Goal: Task Accomplishment & Management: Manage account settings

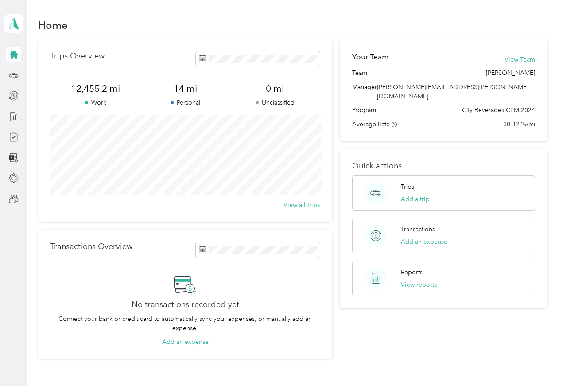
click at [9, 136] on icon at bounding box center [14, 137] width 10 height 10
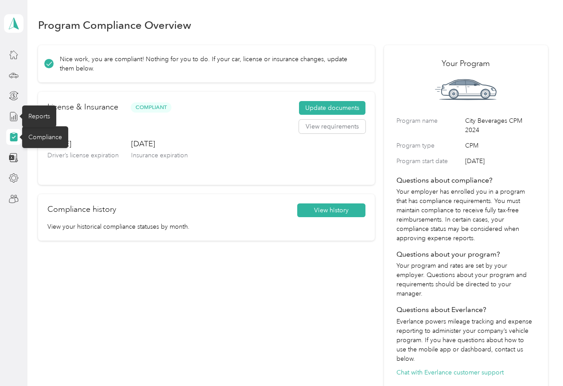
click at [31, 116] on div "Reports" at bounding box center [39, 116] width 34 height 22
click at [35, 117] on div "Reports" at bounding box center [39, 116] width 34 height 22
click at [10, 140] on icon at bounding box center [14, 137] width 10 height 10
click at [6, 119] on div at bounding box center [13, 117] width 15 height 16
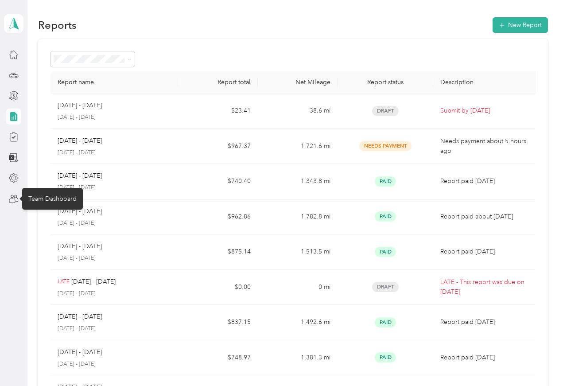
click at [38, 201] on div "Team Dashboard" at bounding box center [52, 199] width 61 height 22
click at [42, 198] on div "Team Dashboard" at bounding box center [52, 199] width 61 height 22
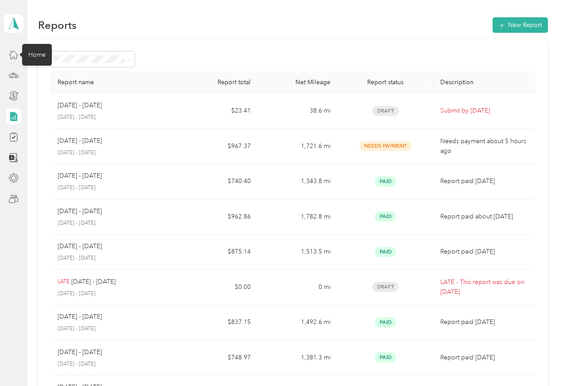
click at [35, 53] on div "Home" at bounding box center [37, 55] width 30 height 22
click at [17, 58] on icon at bounding box center [14, 55] width 10 height 10
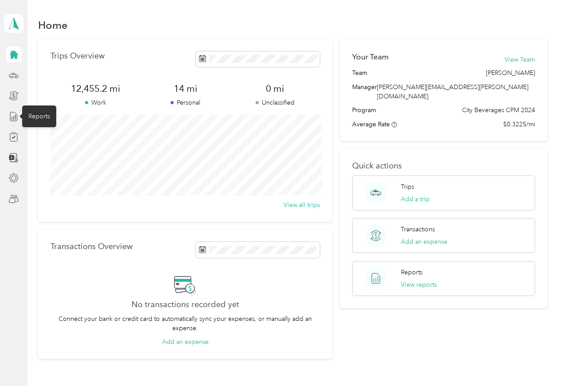
click at [38, 113] on div "Reports" at bounding box center [39, 116] width 34 height 22
click at [31, 118] on div "Reports" at bounding box center [39, 116] width 34 height 22
click at [40, 124] on div "Reports" at bounding box center [39, 116] width 34 height 22
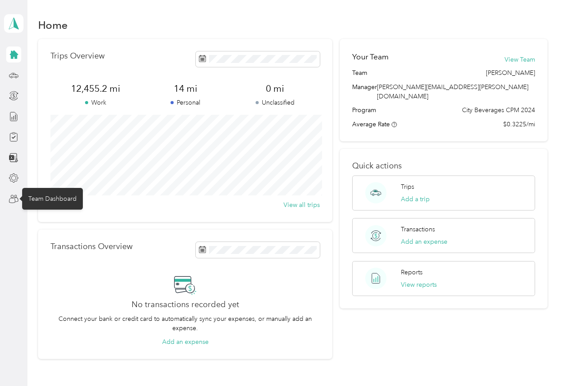
click at [33, 202] on div "Team Dashboard" at bounding box center [52, 199] width 61 height 22
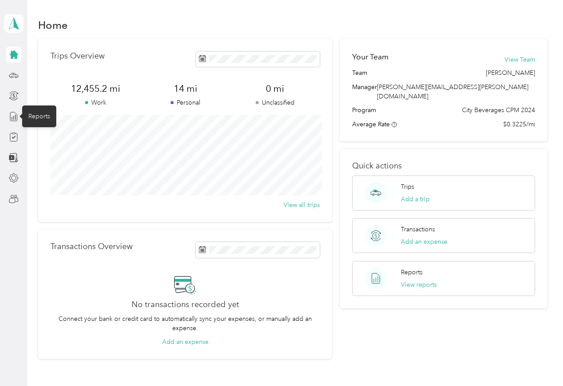
click at [36, 117] on div "Reports" at bounding box center [39, 116] width 34 height 22
click at [34, 120] on div "Reports" at bounding box center [39, 116] width 34 height 22
click at [32, 125] on div "Reports" at bounding box center [39, 116] width 34 height 22
click at [30, 121] on div "Reports" at bounding box center [39, 116] width 34 height 22
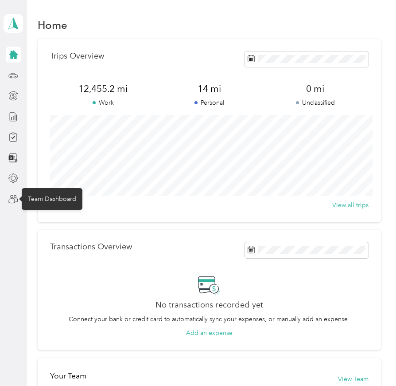
click at [45, 202] on div "Team Dashboard" at bounding box center [52, 199] width 61 height 22
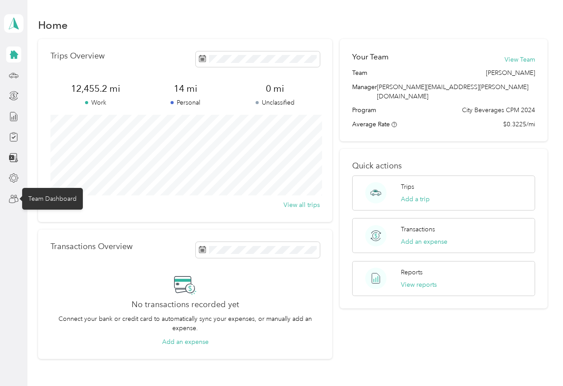
click at [35, 203] on div "Team Dashboard" at bounding box center [52, 199] width 61 height 22
click at [34, 203] on div "Team Dashboard" at bounding box center [52, 199] width 61 height 22
click at [10, 203] on icon at bounding box center [14, 199] width 10 height 10
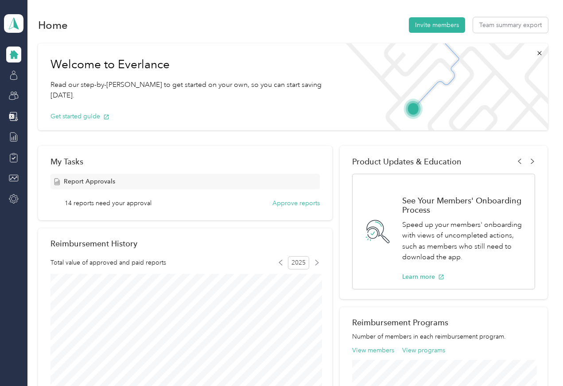
click at [296, 203] on button "Approve reports" at bounding box center [296, 203] width 47 height 9
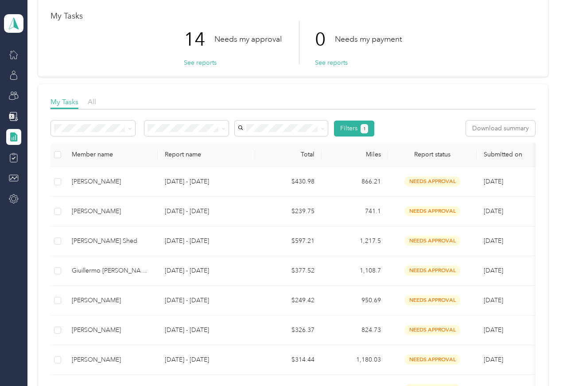
scroll to position [47, 0]
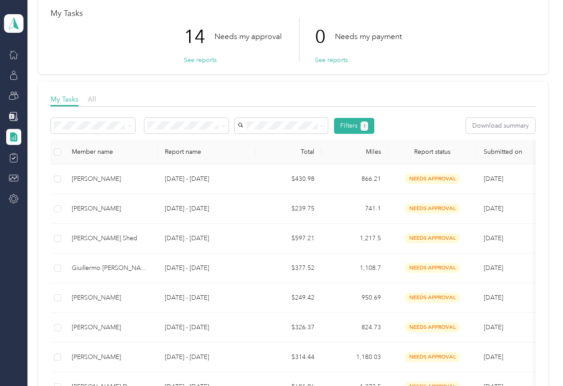
click at [90, 180] on div "[PERSON_NAME]" at bounding box center [111, 179] width 79 height 10
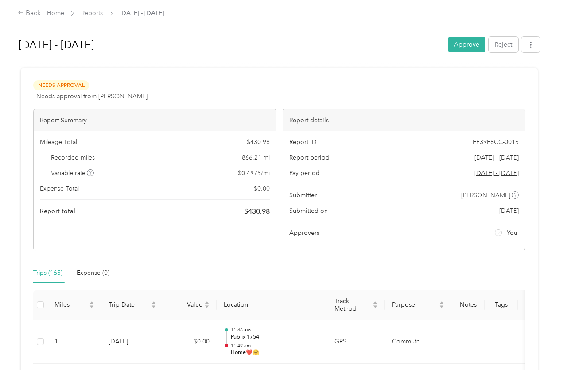
click at [472, 39] on button "Approve" at bounding box center [467, 45] width 38 height 16
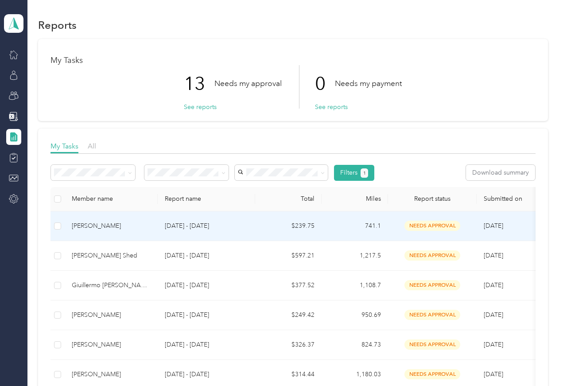
click at [69, 225] on td "[PERSON_NAME]" at bounding box center [111, 226] width 93 height 30
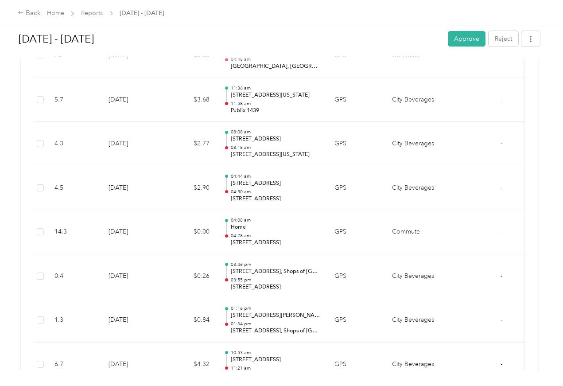
scroll to position [1653, 0]
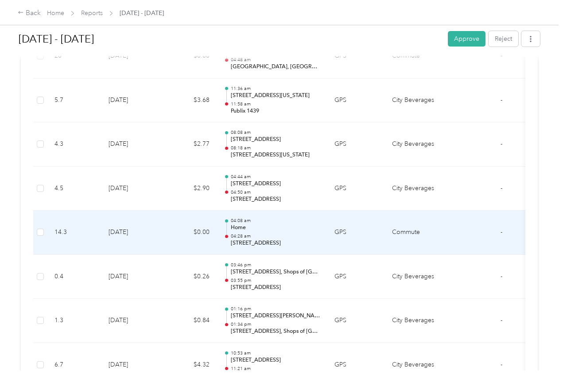
click at [238, 224] on p "Home" at bounding box center [276, 228] width 90 height 8
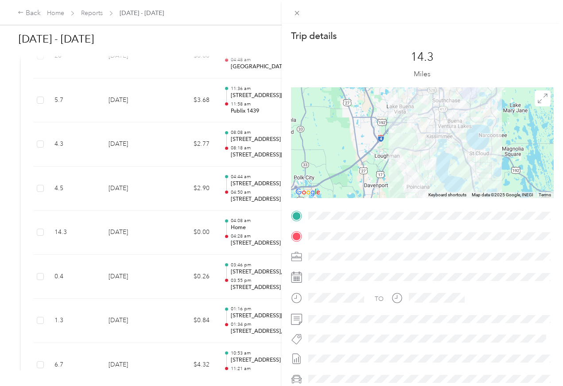
click at [9, 188] on div "Trip details This trip cannot be edited because it is either under review, appr…" at bounding box center [281, 193] width 563 height 386
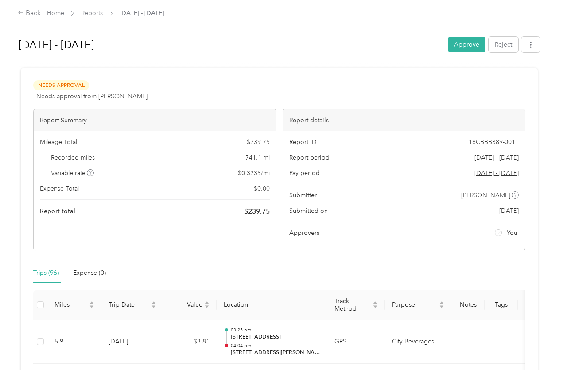
scroll to position [0, 0]
click at [471, 43] on button "Approve" at bounding box center [467, 45] width 38 height 16
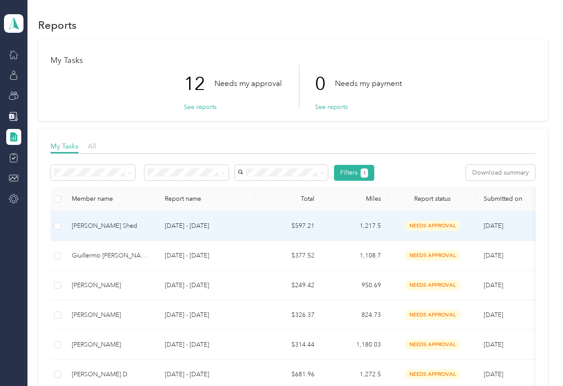
click at [133, 236] on td "[PERSON_NAME] Shed" at bounding box center [111, 226] width 93 height 30
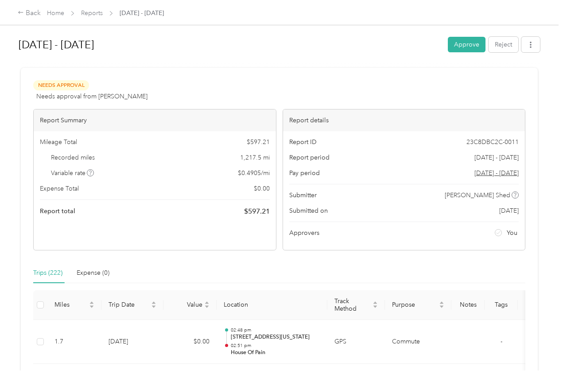
click at [462, 49] on button "Approve" at bounding box center [467, 45] width 38 height 16
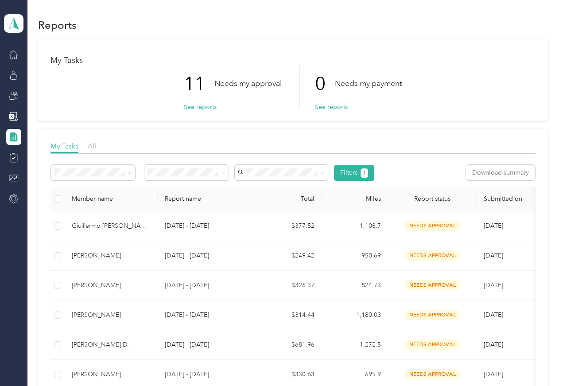
click at [107, 232] on td "Giuillermo [PERSON_NAME] [PERSON_NAME]" at bounding box center [111, 226] width 93 height 30
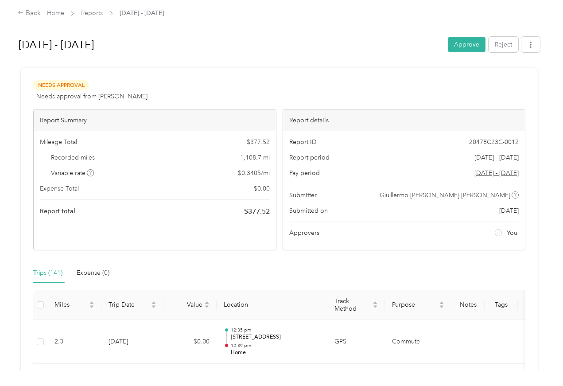
click at [473, 45] on button "Approve" at bounding box center [467, 45] width 38 height 16
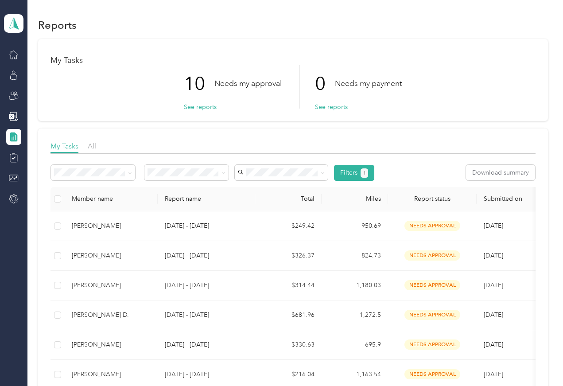
click at [115, 231] on td "[PERSON_NAME]" at bounding box center [111, 226] width 93 height 30
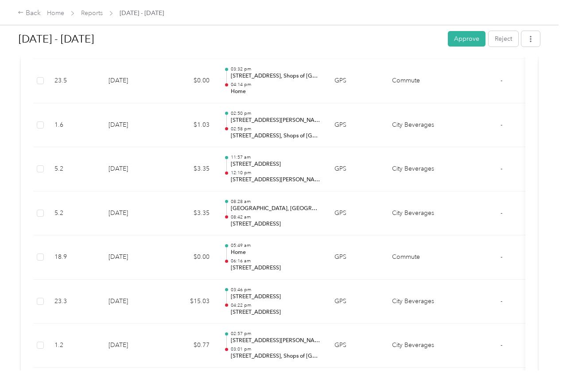
scroll to position [4008, 0]
click at [516, 37] on button "Reject" at bounding box center [504, 39] width 30 height 16
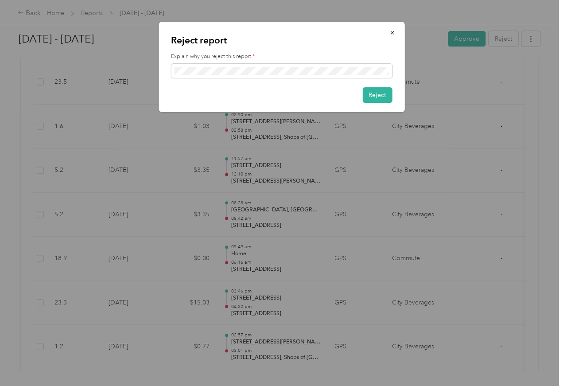
click at [373, 100] on button "Reject" at bounding box center [378, 95] width 30 height 16
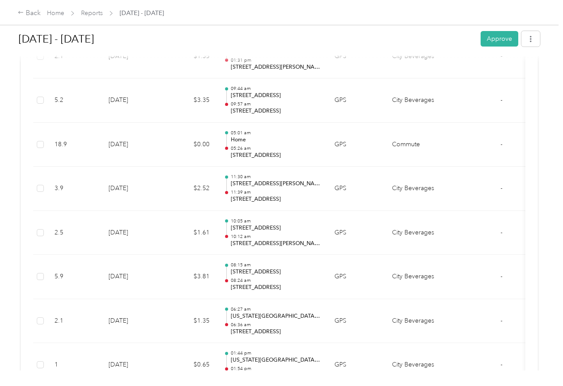
scroll to position [4321, 0]
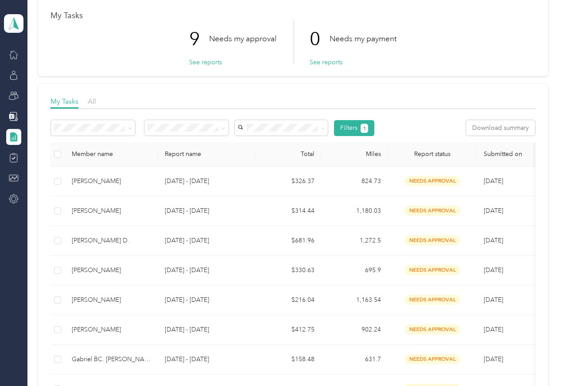
scroll to position [46, 0]
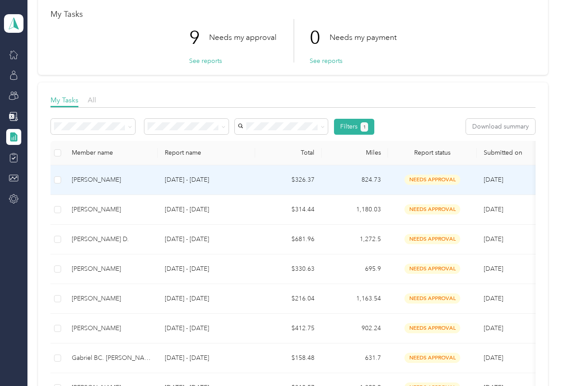
click at [119, 184] on div "[PERSON_NAME]" at bounding box center [111, 180] width 79 height 10
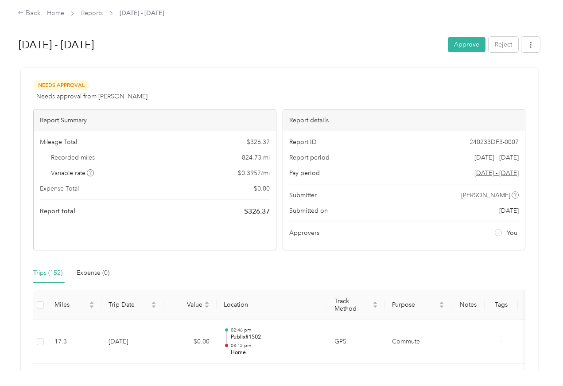
click at [463, 45] on button "Approve" at bounding box center [467, 45] width 38 height 16
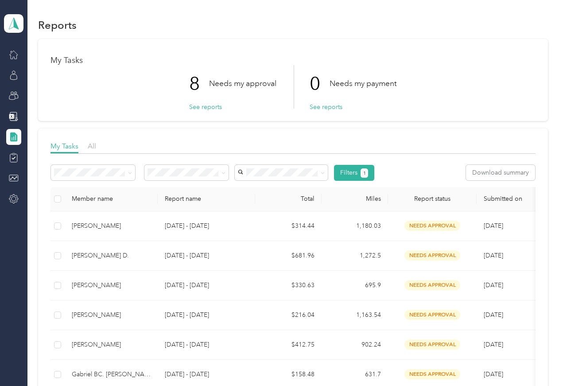
click at [96, 227] on div "[PERSON_NAME]" at bounding box center [111, 226] width 79 height 10
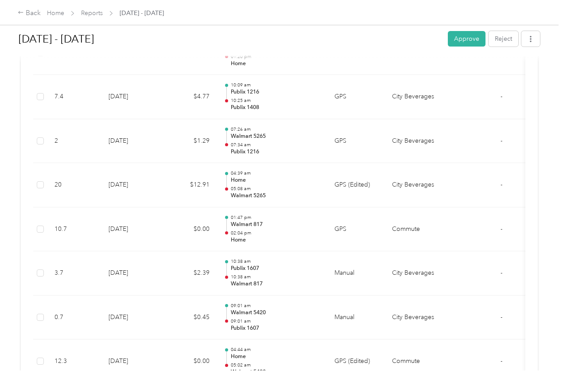
scroll to position [1700, 0]
click at [528, 142] on td at bounding box center [534, 141] width 33 height 44
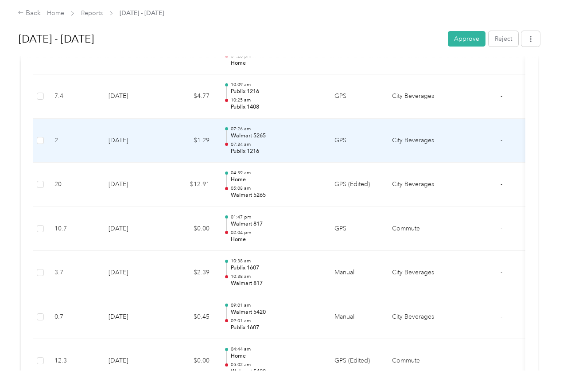
scroll to position [1701, 0]
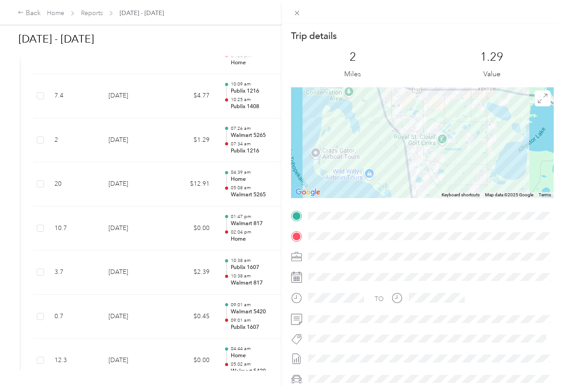
click at [181, 183] on div "Trip details This trip cannot be edited because it is either under review, appr…" at bounding box center [281, 193] width 563 height 386
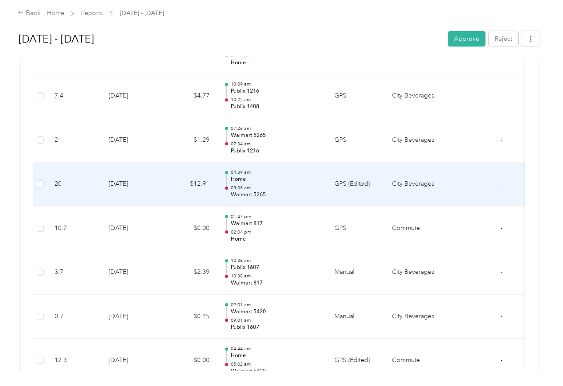
click at [396, 180] on td "City Beverages" at bounding box center [418, 184] width 66 height 44
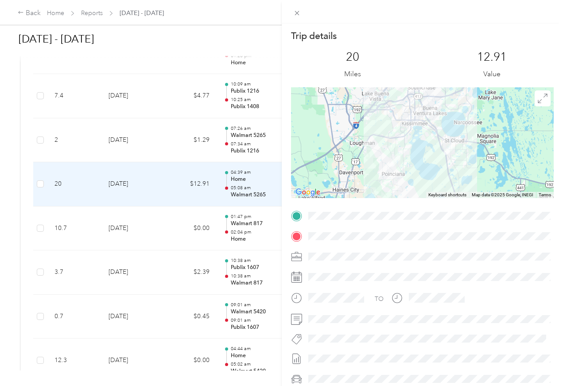
click at [175, 209] on div "Trip details This trip cannot be edited because it is either under review, appr…" at bounding box center [281, 193] width 563 height 386
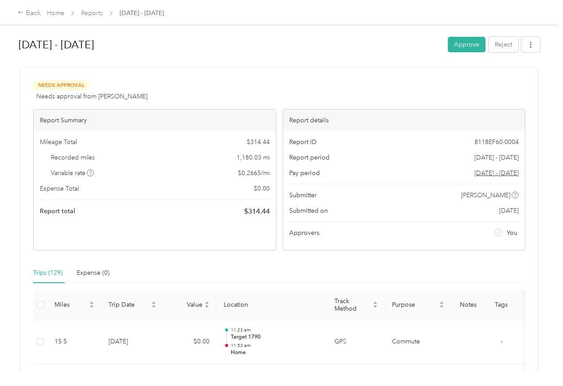
scroll to position [0, 0]
click at [460, 48] on button "Approve" at bounding box center [467, 45] width 38 height 16
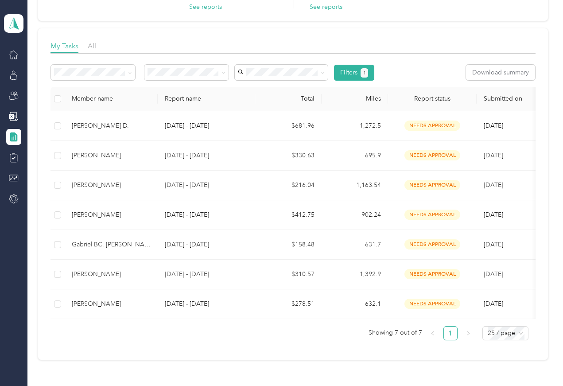
scroll to position [101, 0]
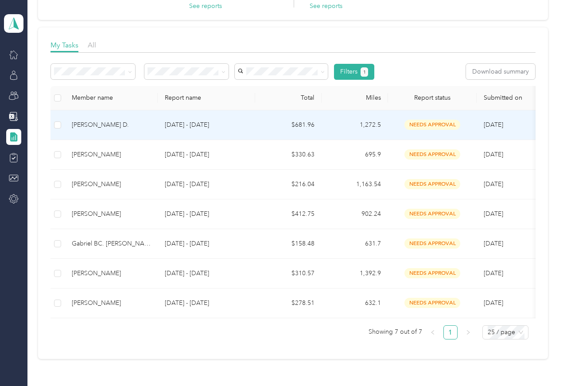
click at [93, 129] on div "[PERSON_NAME] D." at bounding box center [111, 125] width 79 height 10
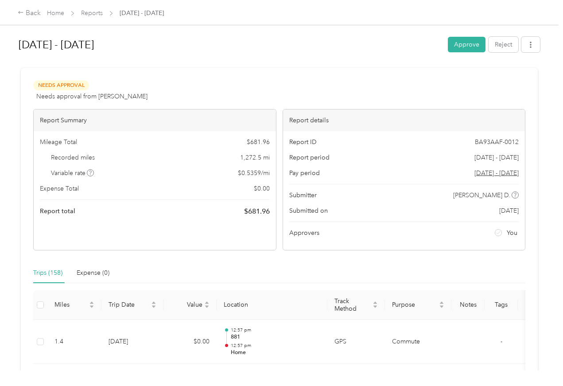
click at [472, 43] on button "Approve" at bounding box center [467, 45] width 38 height 16
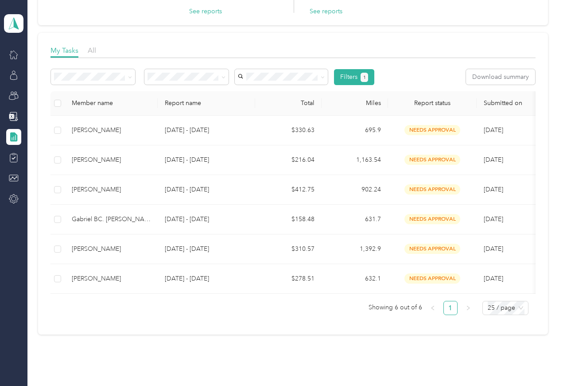
scroll to position [99, 0]
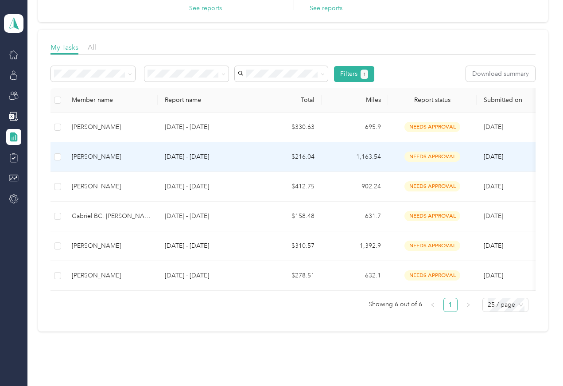
click at [78, 162] on td "[PERSON_NAME]" at bounding box center [111, 157] width 93 height 30
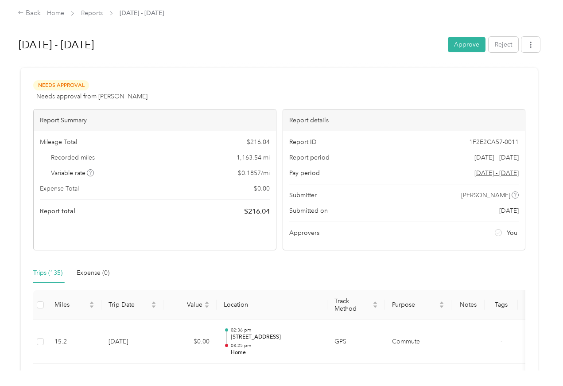
click at [471, 44] on button "Approve" at bounding box center [467, 45] width 38 height 16
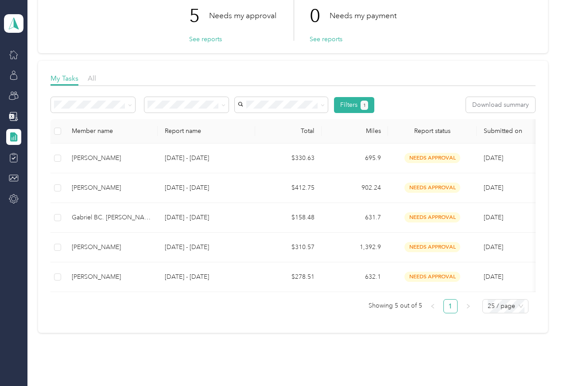
scroll to position [69, 0]
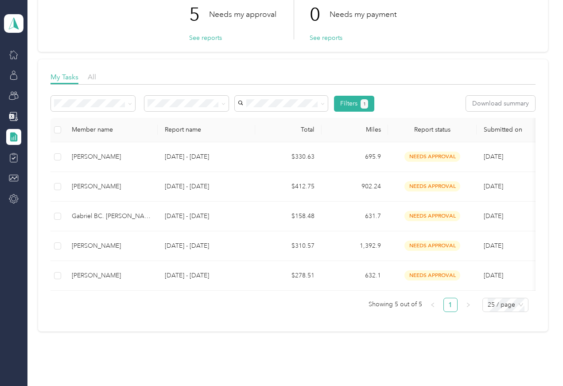
click at [80, 191] on td "[PERSON_NAME]" at bounding box center [111, 187] width 93 height 30
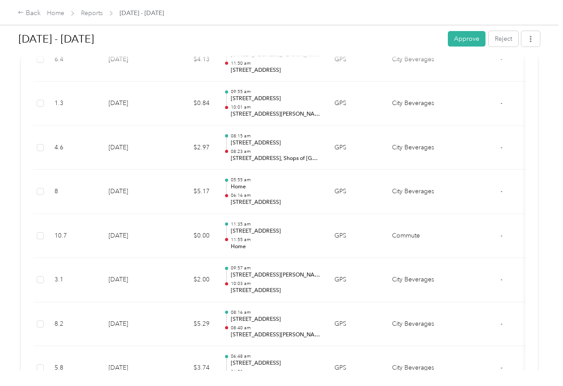
scroll to position [3896, 0]
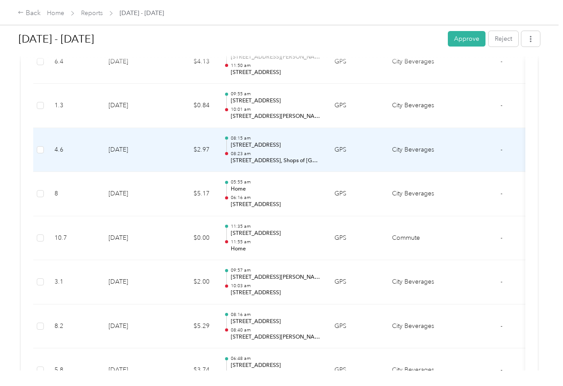
click at [529, 128] on td at bounding box center [534, 150] width 33 height 44
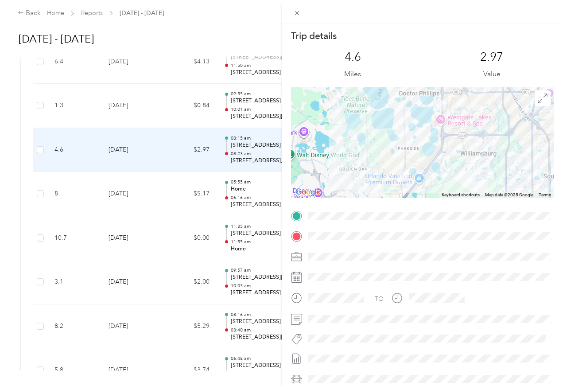
click at [172, 176] on div "Trip details This trip cannot be edited because it is either under review, appr…" at bounding box center [281, 193] width 563 height 386
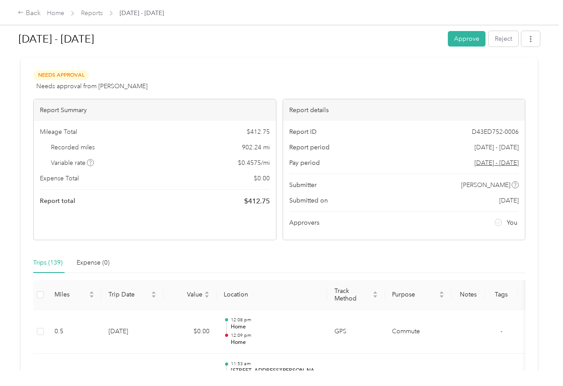
scroll to position [8, 0]
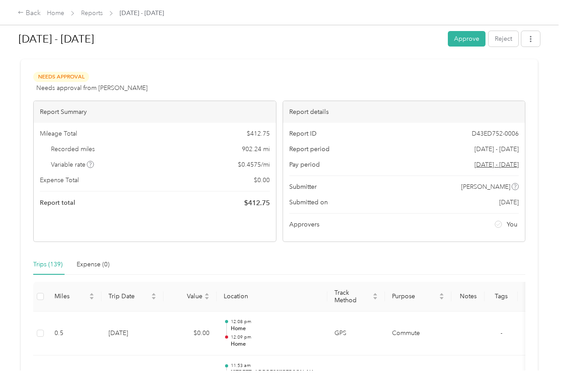
click at [458, 45] on button "Approve" at bounding box center [467, 39] width 38 height 16
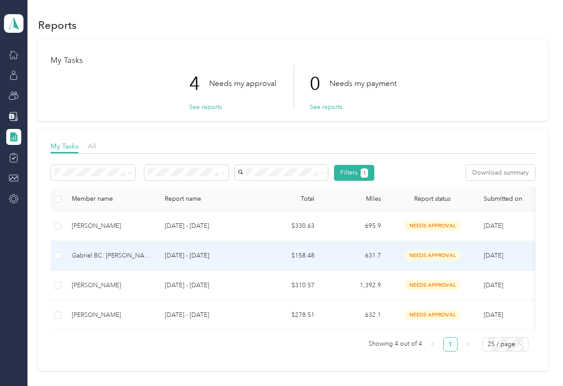
click at [138, 256] on div "Gabriel BC. [PERSON_NAME]" at bounding box center [111, 256] width 79 height 10
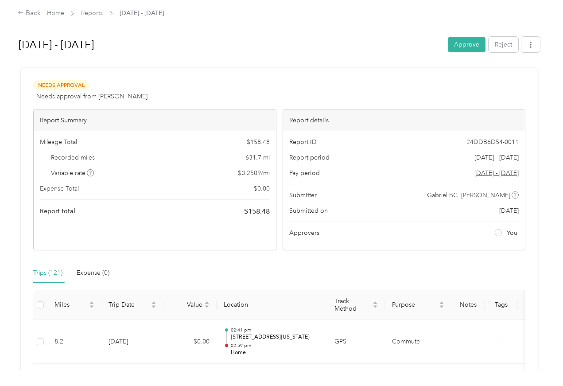
click at [511, 38] on button "Reject" at bounding box center [504, 45] width 30 height 16
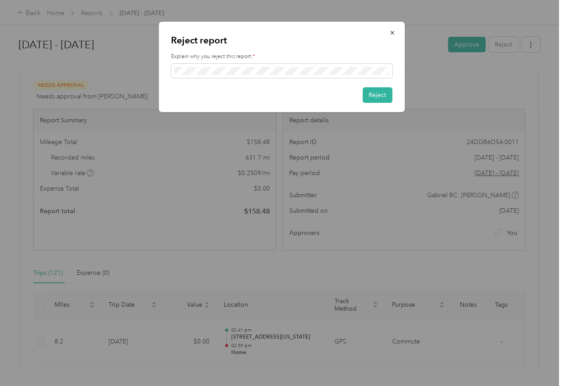
click at [377, 101] on button "Reject" at bounding box center [378, 95] width 30 height 16
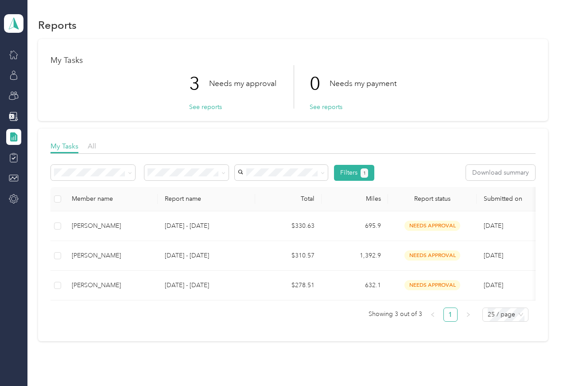
click at [166, 286] on p "[DATE] - [DATE]" at bounding box center [206, 286] width 83 height 10
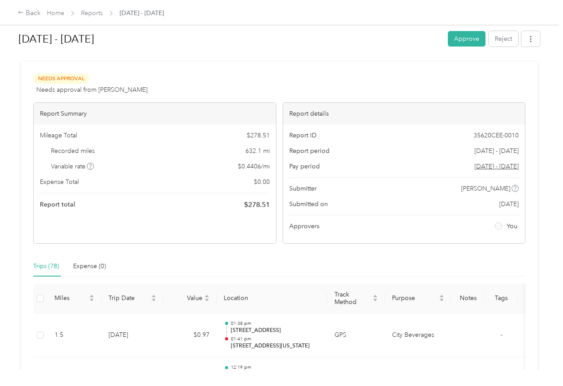
scroll to position [8, 0]
click at [516, 39] on button "Reject" at bounding box center [504, 39] width 30 height 16
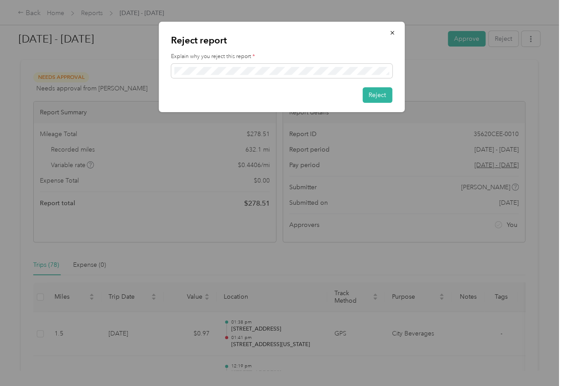
click at [372, 101] on button "Reject" at bounding box center [378, 95] width 30 height 16
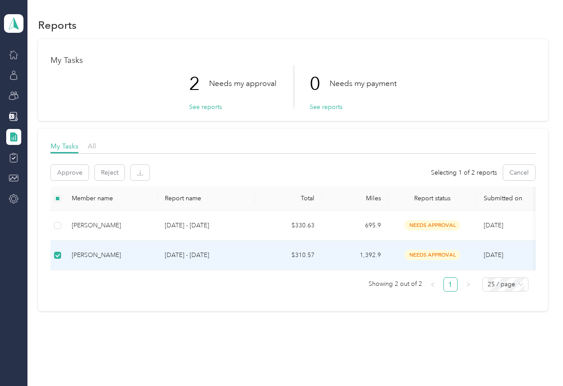
click at [138, 255] on div "[PERSON_NAME]" at bounding box center [111, 255] width 79 height 10
click at [180, 258] on p "[DATE] - [DATE]" at bounding box center [206, 255] width 83 height 10
click at [106, 255] on div "[PERSON_NAME]" at bounding box center [111, 255] width 79 height 10
click at [101, 109] on div "My Tasks 2 Needs my approval See reports 0 Needs my payment See reports" at bounding box center [293, 80] width 510 height 82
click at [92, 261] on td "[PERSON_NAME]" at bounding box center [111, 256] width 93 height 30
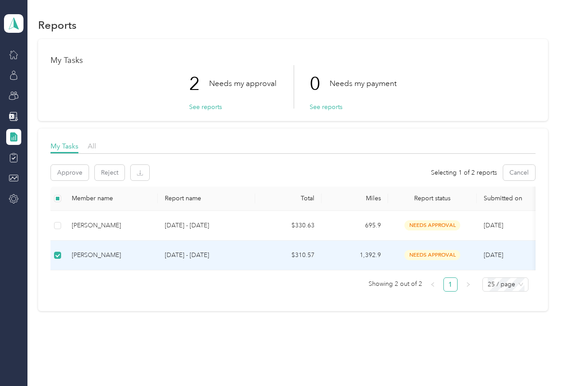
click at [92, 261] on td "[PERSON_NAME]" at bounding box center [111, 256] width 93 height 30
click at [88, 255] on div "[PERSON_NAME]" at bounding box center [111, 255] width 79 height 10
click at [52, 259] on td at bounding box center [58, 256] width 14 height 30
click at [91, 261] on td "[PERSON_NAME]" at bounding box center [111, 256] width 93 height 30
click at [114, 261] on td "[PERSON_NAME]" at bounding box center [111, 256] width 93 height 30
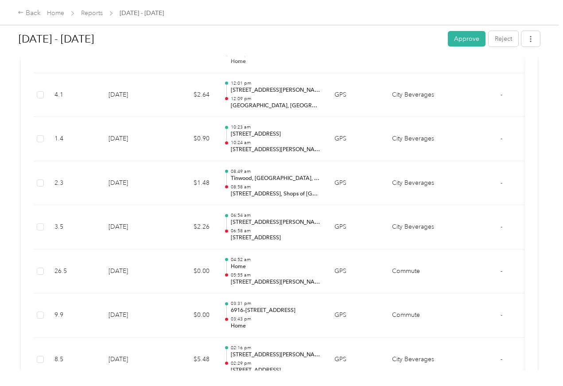
scroll to position [4039, 0]
click at [475, 39] on button "Approve" at bounding box center [467, 39] width 38 height 16
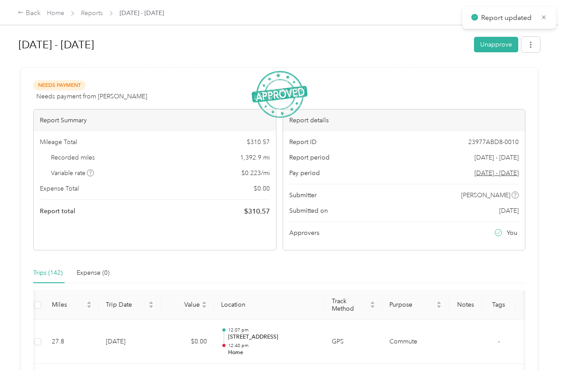
scroll to position [0, 0]
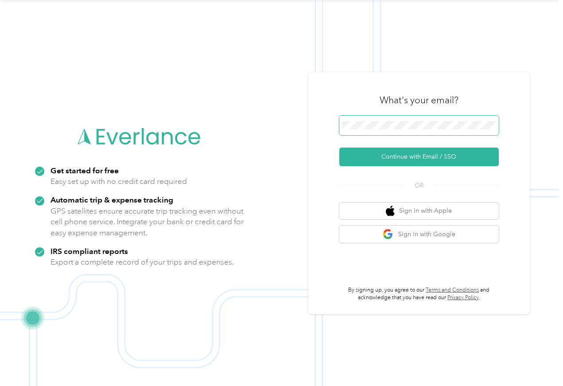
scroll to position [36, 0]
click at [386, 162] on button "Continue with Email / SSO" at bounding box center [419, 157] width 160 height 19
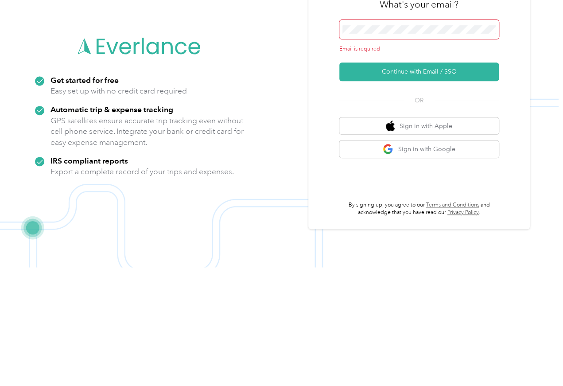
scroll to position [44, 0]
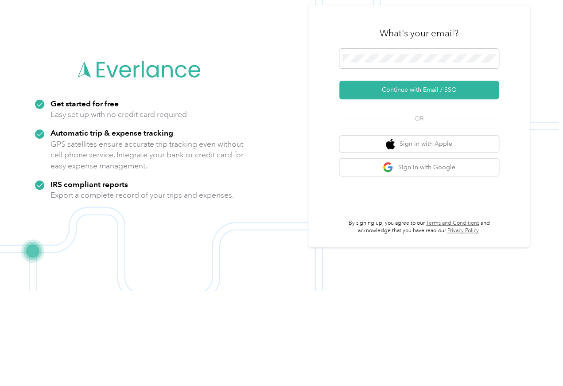
click at [377, 176] on button "Continue with Email / SSO" at bounding box center [419, 185] width 160 height 19
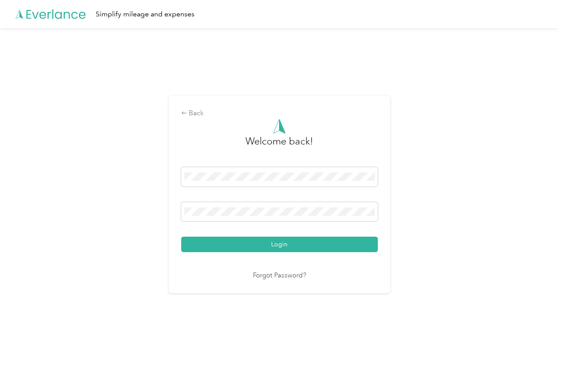
click at [198, 225] on div at bounding box center [279, 213] width 197 height 23
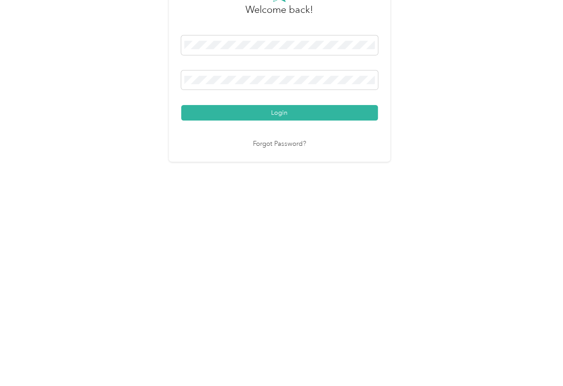
click at [243, 237] on button "Login" at bounding box center [279, 245] width 197 height 16
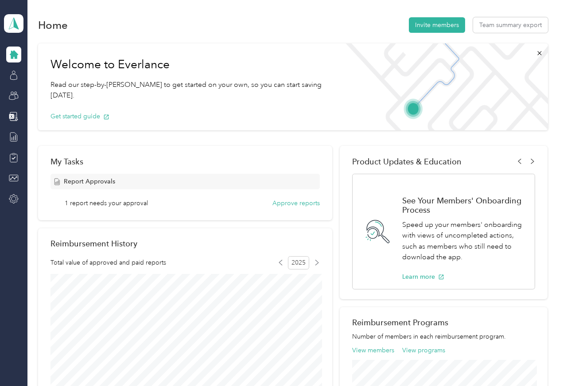
click at [10, 94] on icon at bounding box center [14, 96] width 10 height 10
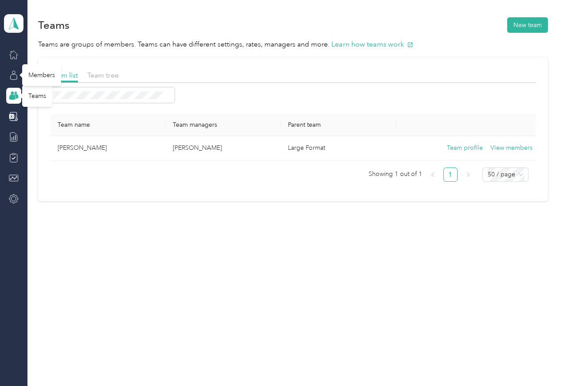
click at [32, 77] on div "Members" at bounding box center [41, 75] width 39 height 22
click at [28, 74] on div "Members" at bounding box center [41, 75] width 39 height 22
click at [6, 79] on div at bounding box center [13, 75] width 15 height 16
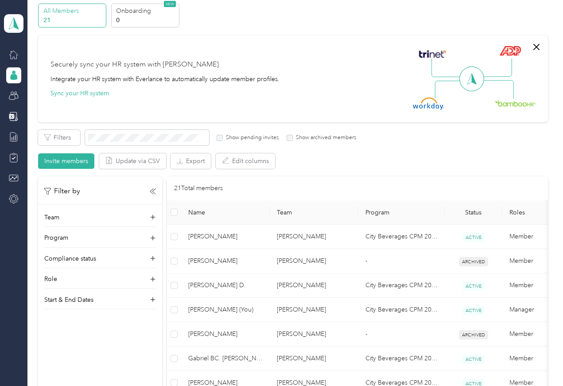
scroll to position [35, 0]
click at [37, 137] on div "Reports" at bounding box center [39, 137] width 34 height 22
click at [38, 136] on div "Reports" at bounding box center [39, 137] width 34 height 22
click at [40, 60] on div "Securely sync your HR system with Everlance Integrate your HR system with Everl…" at bounding box center [293, 79] width 510 height 87
click at [33, 98] on div "Teams" at bounding box center [37, 96] width 30 height 22
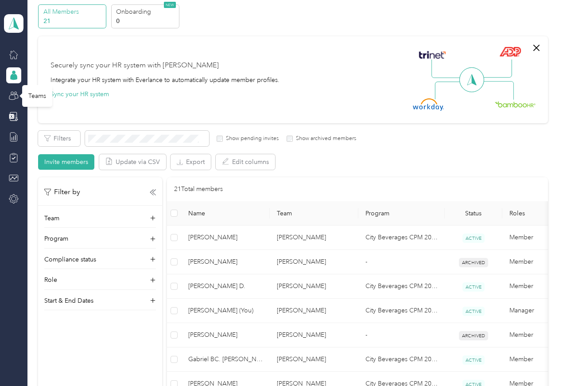
click at [40, 102] on div "Teams" at bounding box center [37, 96] width 30 height 22
click at [26, 98] on div "Teams" at bounding box center [37, 96] width 30 height 22
click at [7, 100] on div at bounding box center [13, 96] width 15 height 16
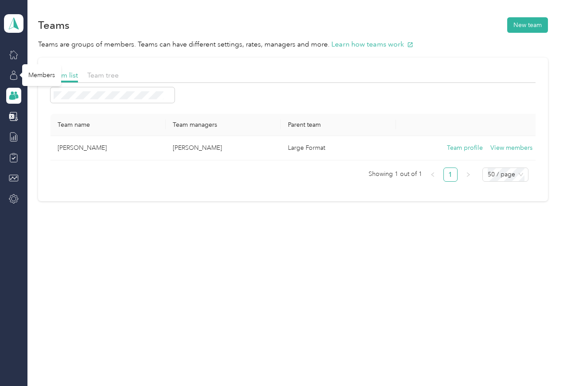
click at [37, 82] on div "Members" at bounding box center [41, 75] width 39 height 22
click at [29, 76] on div "Members" at bounding box center [41, 75] width 39 height 22
click at [36, 141] on div "Reports" at bounding box center [39, 137] width 34 height 22
click at [38, 135] on div "Reports" at bounding box center [39, 137] width 34 height 22
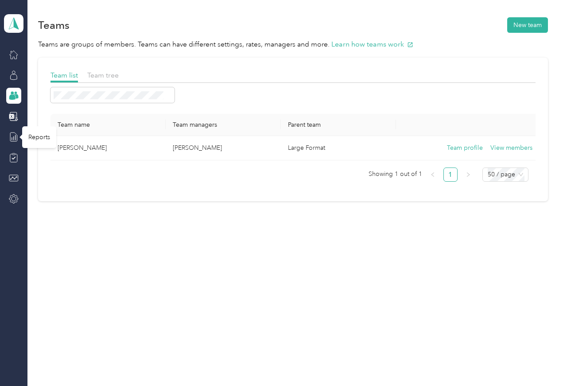
click at [13, 132] on icon at bounding box center [14, 137] width 10 height 10
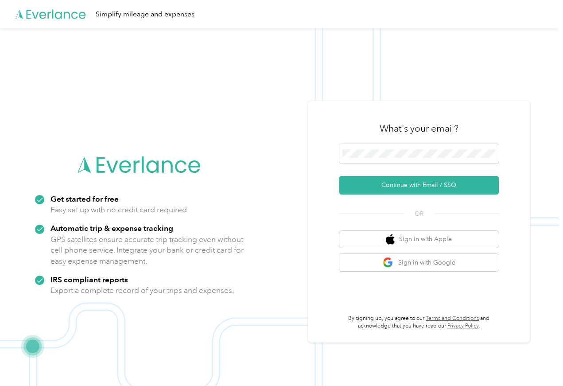
scroll to position [42, 0]
